Goal: Entertainment & Leisure: Consume media (video, audio)

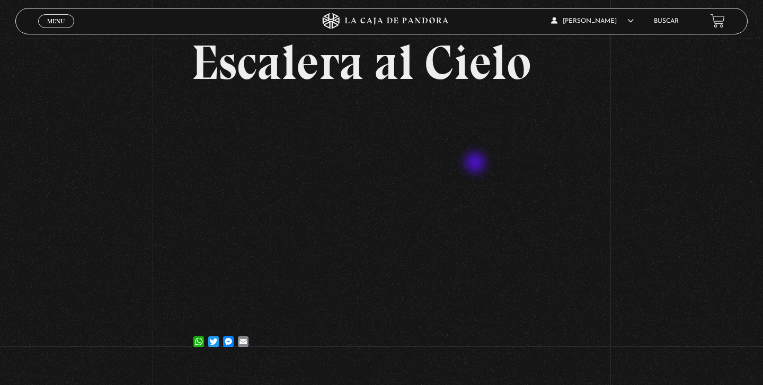
scroll to position [62, 0]
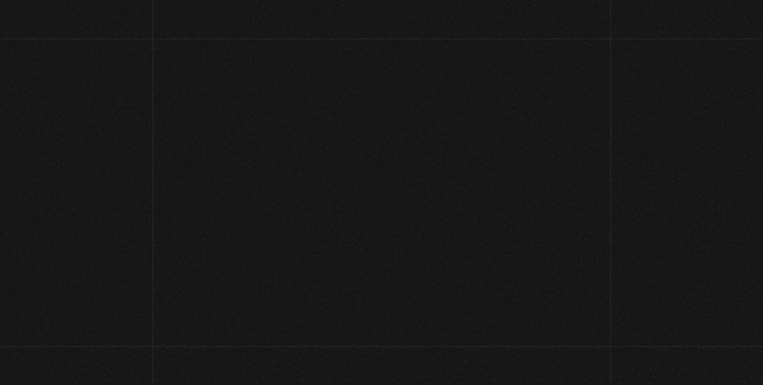
scroll to position [85, 0]
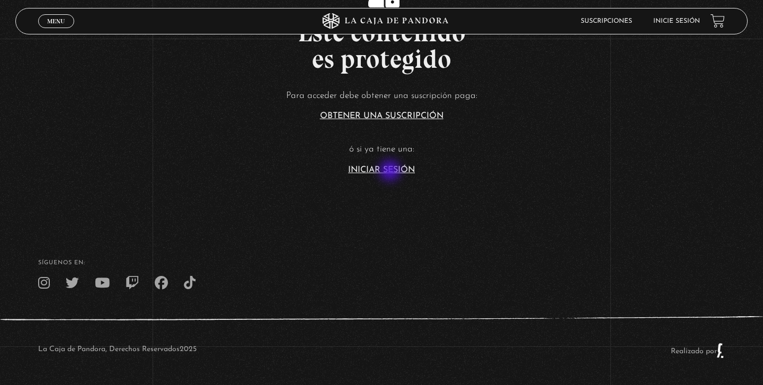
click at [391, 172] on link "Iniciar Sesión" at bounding box center [381, 170] width 67 height 8
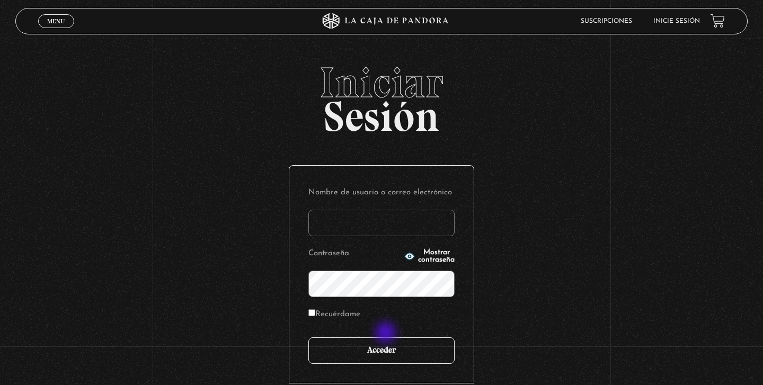
type input "[EMAIL_ADDRESS][DOMAIN_NAME]"
click at [385, 350] on input "Acceder" at bounding box center [381, 351] width 146 height 26
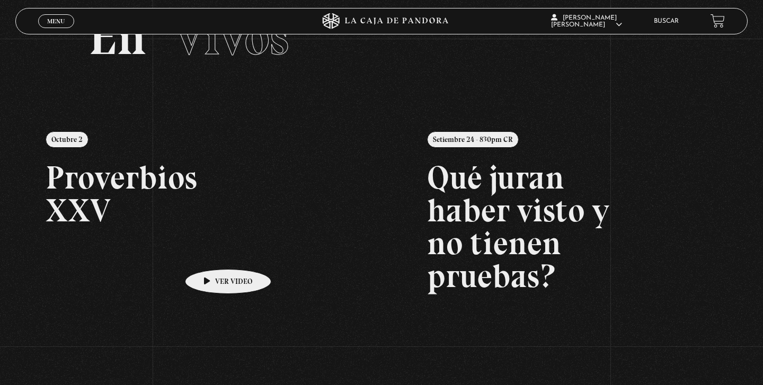
scroll to position [83, 0]
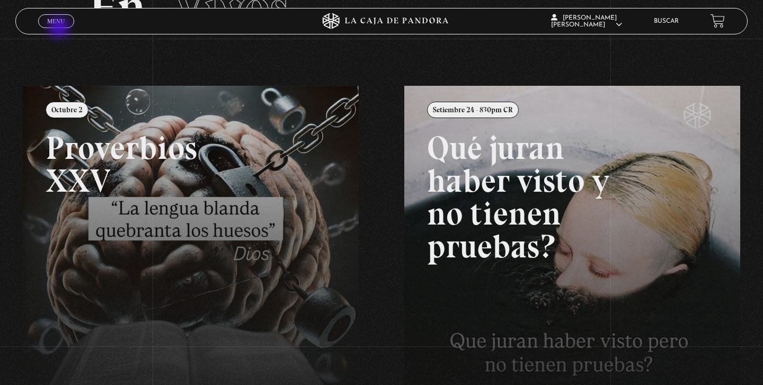
click at [60, 28] on div "Menu Cerrar" at bounding box center [152, 20] width 229 height 25
click at [59, 21] on span "Menu" at bounding box center [55, 21] width 17 height 6
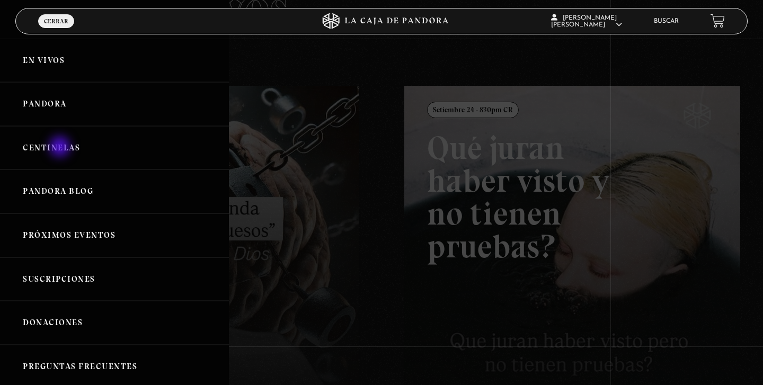
click at [61, 148] on link "Centinelas" at bounding box center [114, 148] width 229 height 44
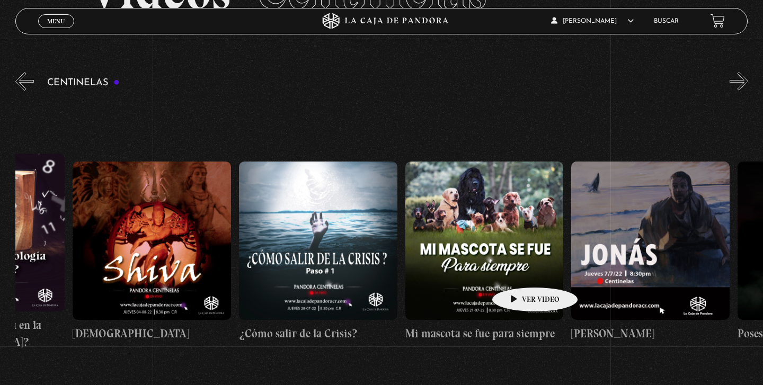
scroll to position [0, 9581]
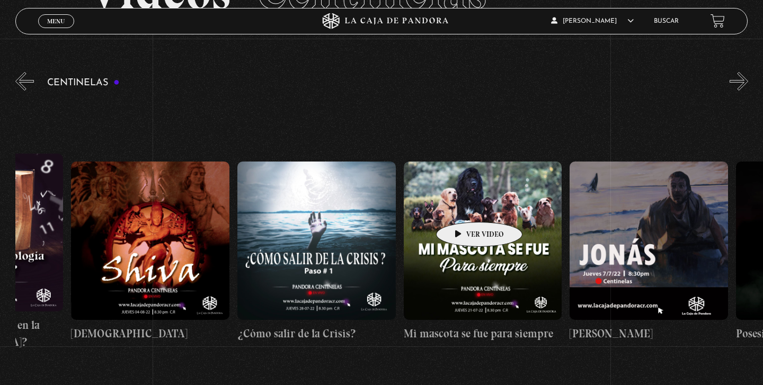
click at [463, 206] on figure at bounding box center [483, 241] width 158 height 158
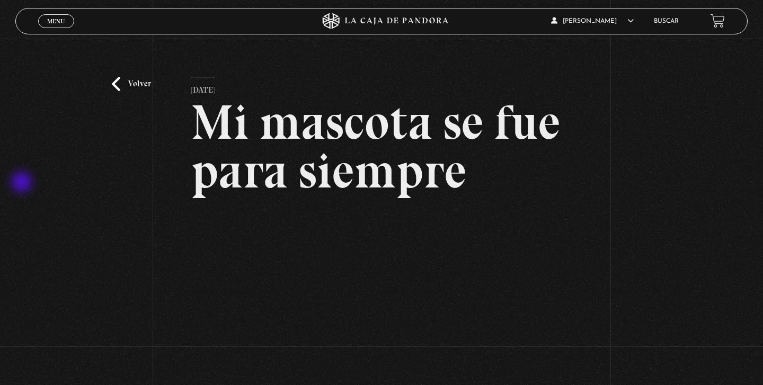
click at [23, 183] on div "Volver 21 julio, 2022 Mi mascota se fue para siempre WhatsApp Twitter Messenger…" at bounding box center [381, 257] width 763 height 436
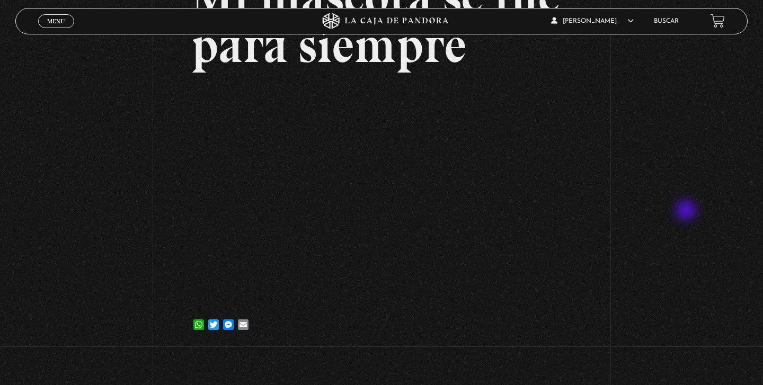
scroll to position [125, 0]
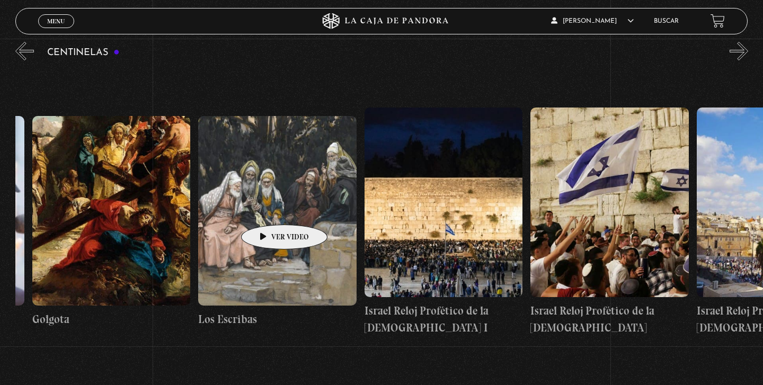
scroll to position [0, 18692]
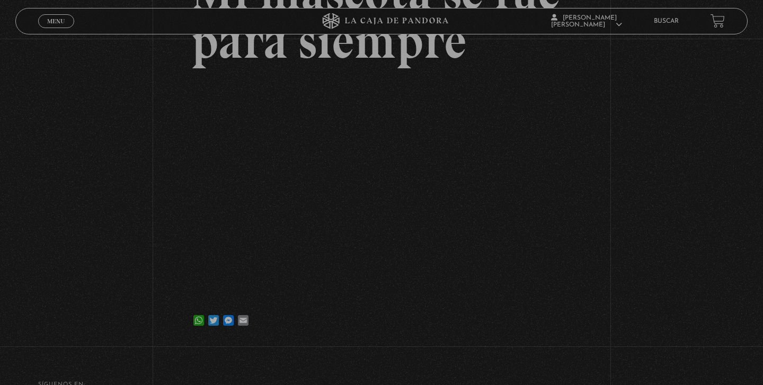
scroll to position [130, 0]
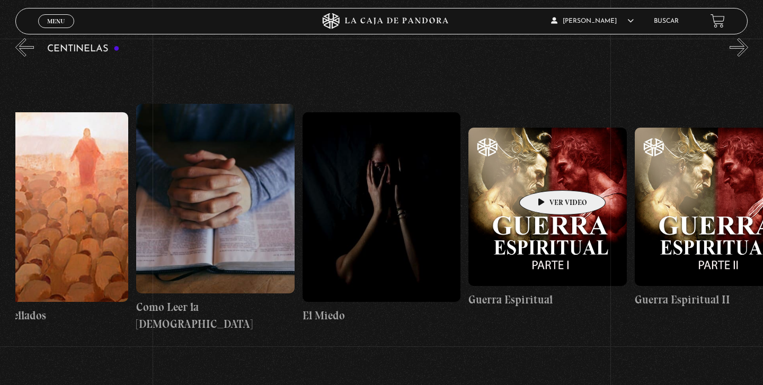
scroll to position [0, 15993]
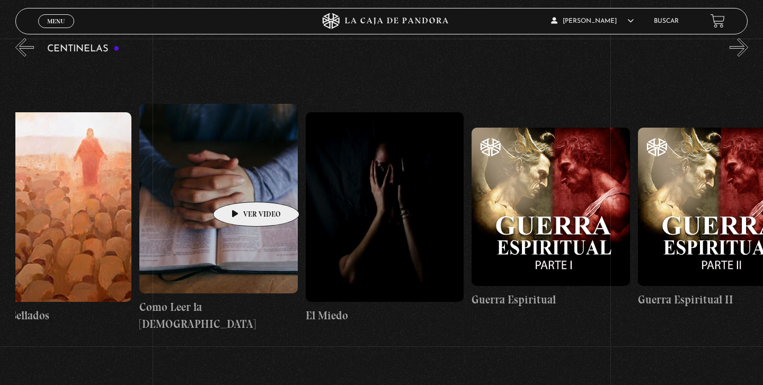
click at [240, 186] on figure at bounding box center [218, 199] width 158 height 190
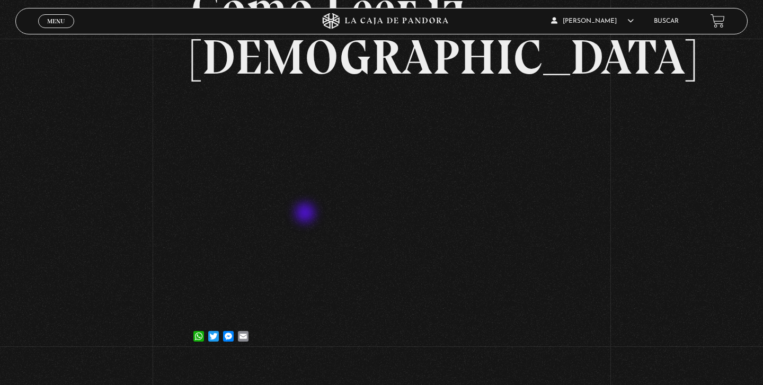
scroll to position [125, 0]
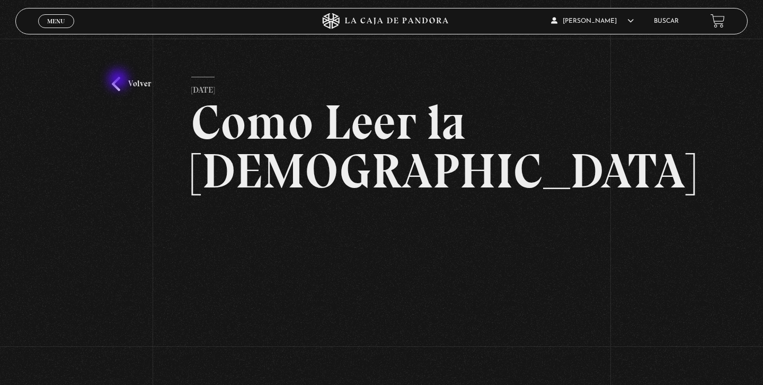
click at [120, 81] on link "Volver" at bounding box center [131, 84] width 39 height 14
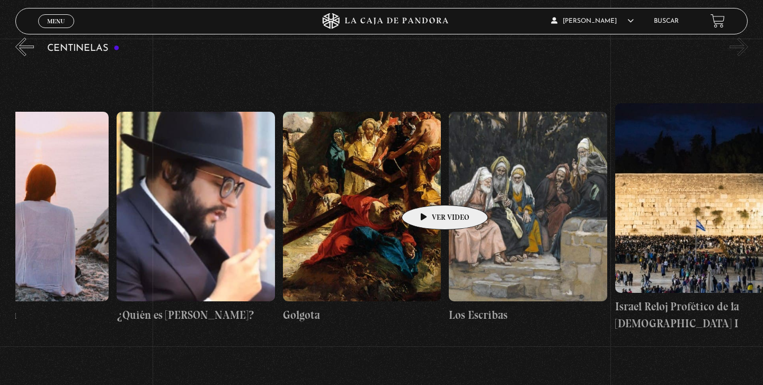
scroll to position [0, 18692]
